Goal: Information Seeking & Learning: Learn about a topic

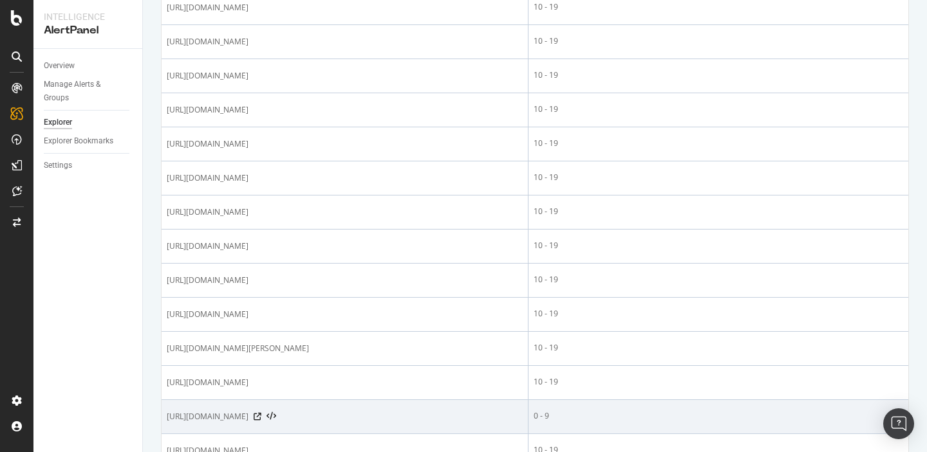
scroll to position [461, 0]
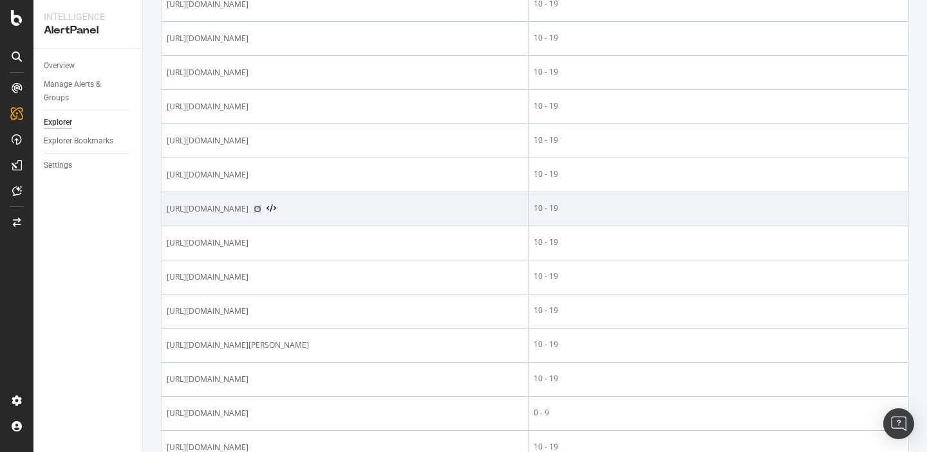
click at [261, 211] on icon at bounding box center [258, 209] width 8 height 8
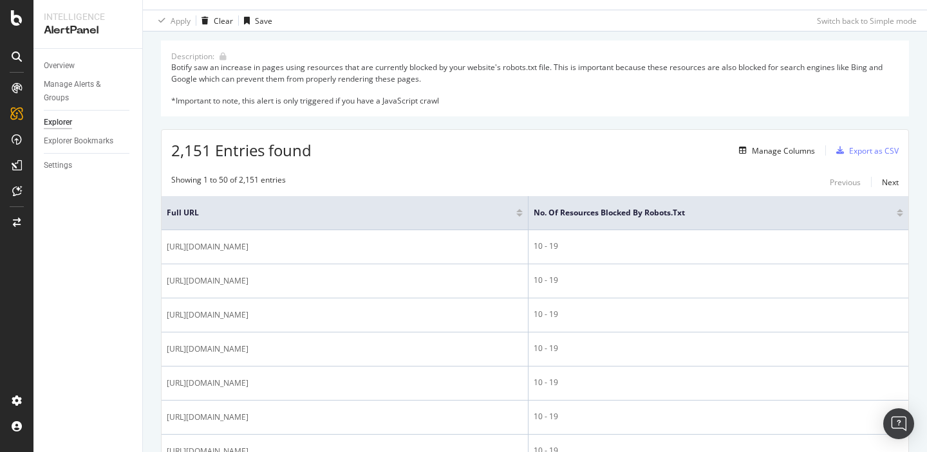
scroll to position [0, 0]
